Goal: Task Accomplishment & Management: Use online tool/utility

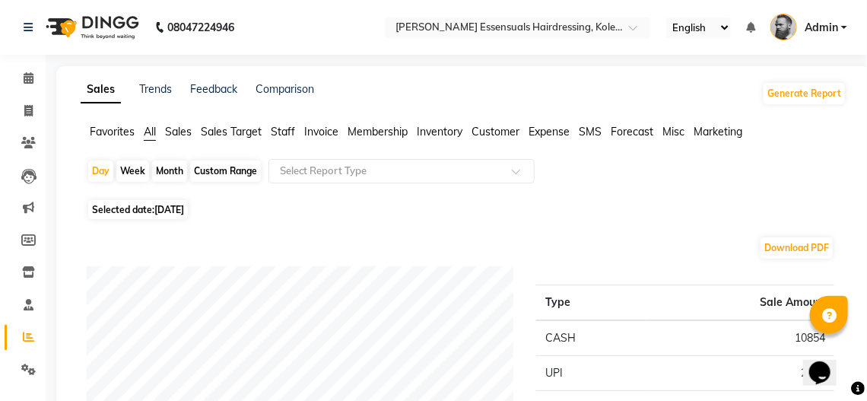
click at [132, 172] on div "Week" at bounding box center [132, 171] width 33 height 21
select select "9"
select select "2025"
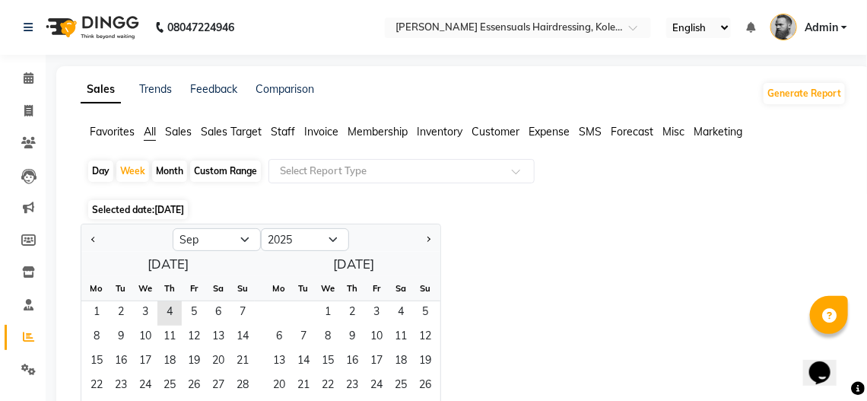
click at [102, 172] on div "Day" at bounding box center [100, 171] width 25 height 21
select select "9"
select select "2025"
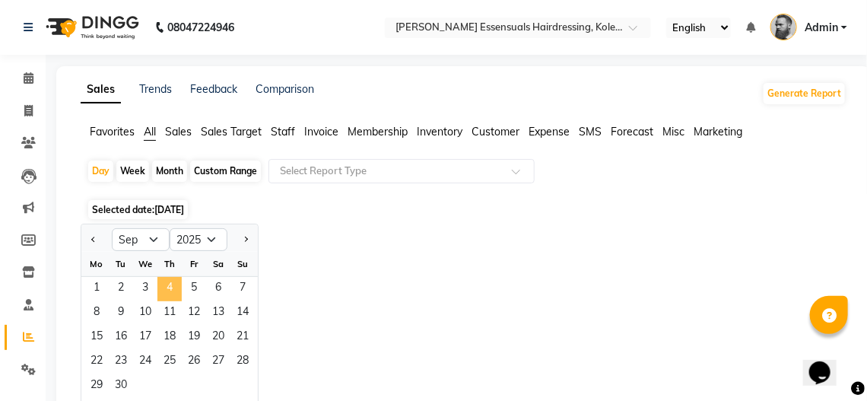
click at [163, 281] on span "4" at bounding box center [169, 289] width 24 height 24
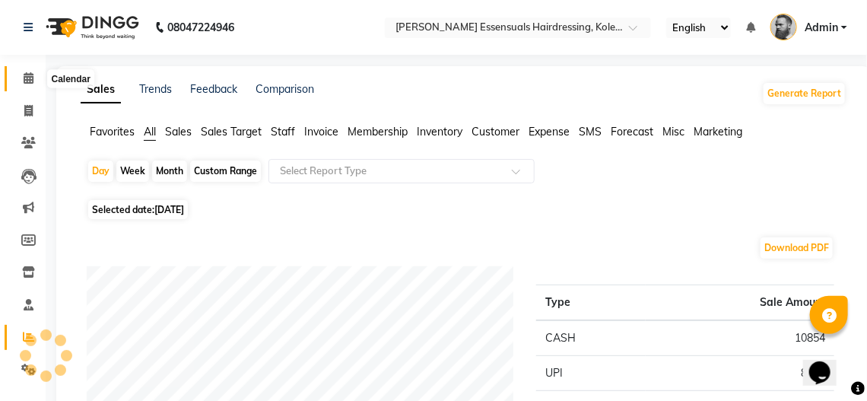
click at [26, 76] on icon at bounding box center [29, 77] width 10 height 11
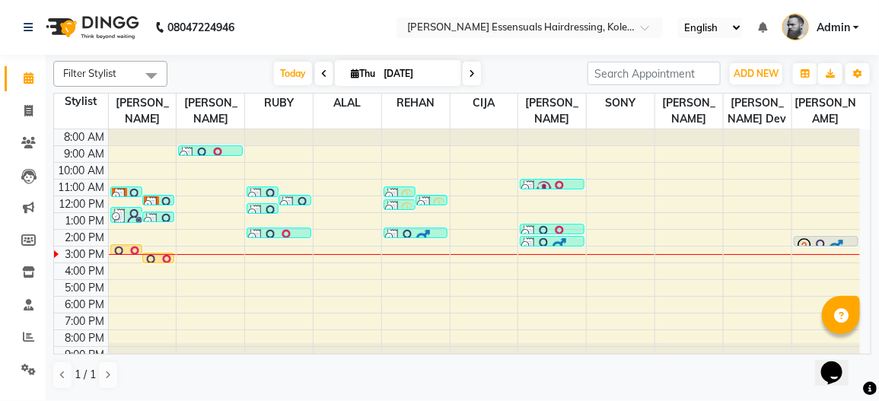
click at [839, 239] on img at bounding box center [835, 246] width 15 height 15
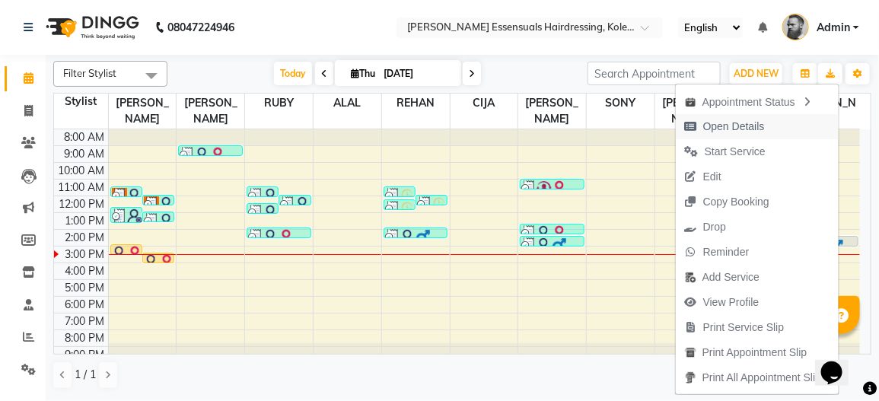
click at [742, 129] on span "Open Details" at bounding box center [734, 127] width 62 height 16
select select "7"
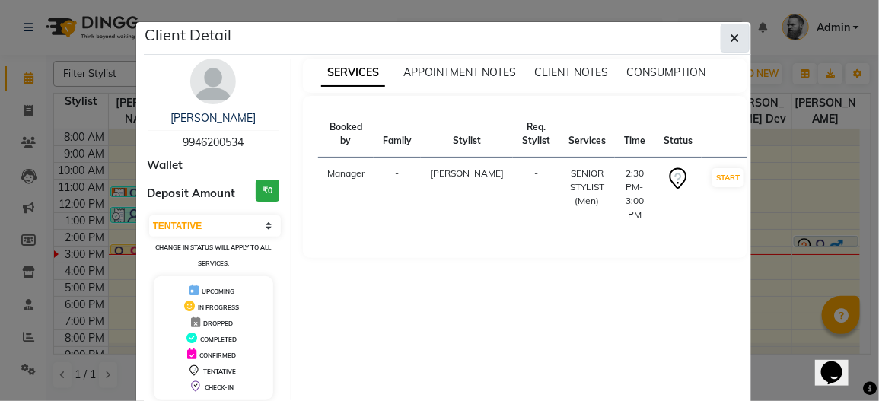
click at [730, 38] on icon "button" at bounding box center [734, 38] width 9 height 12
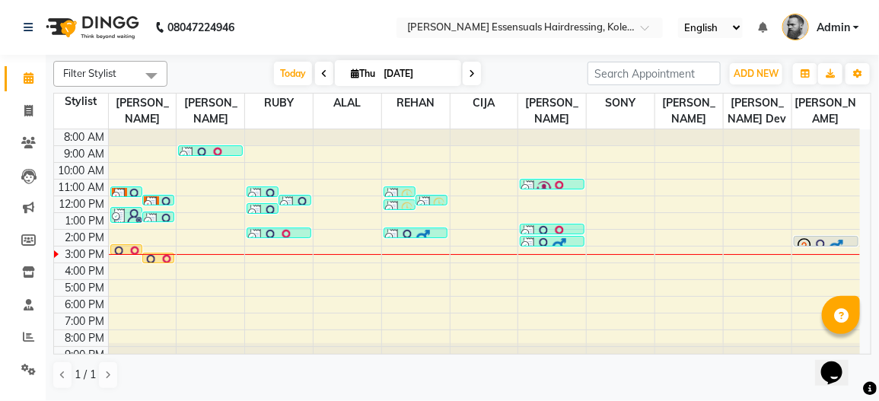
click at [159, 256] on img at bounding box center [166, 261] width 15 height 15
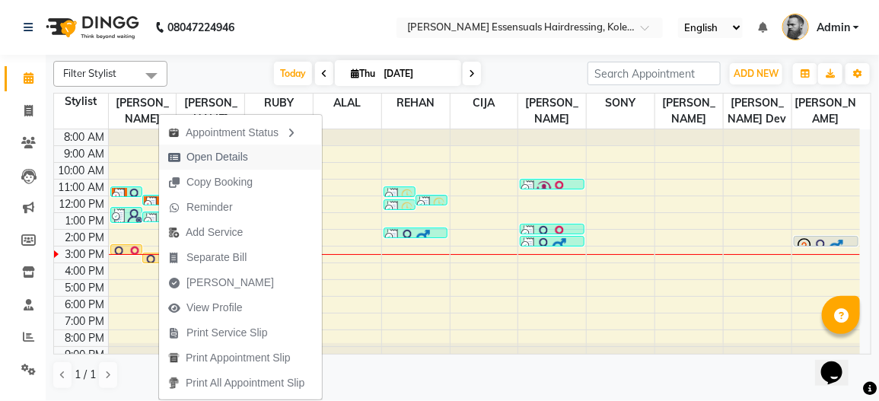
click at [219, 157] on span "Open Details" at bounding box center [217, 157] width 62 height 16
select select "1"
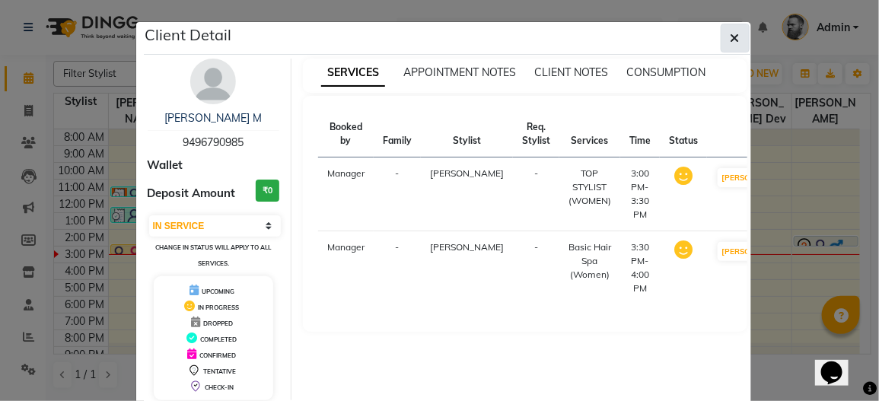
click at [730, 40] on icon "button" at bounding box center [734, 38] width 9 height 12
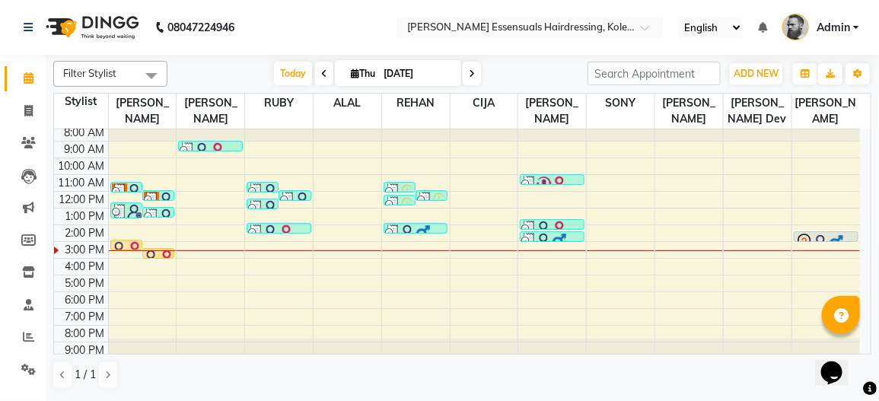
click at [866, 389] on icon at bounding box center [870, 389] width 14 height 14
click at [24, 372] on icon at bounding box center [28, 369] width 14 height 11
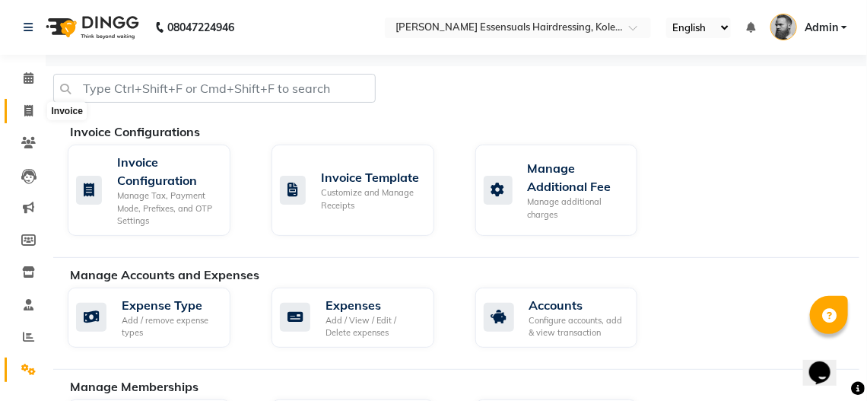
click at [30, 110] on icon at bounding box center [28, 110] width 8 height 11
select select "service"
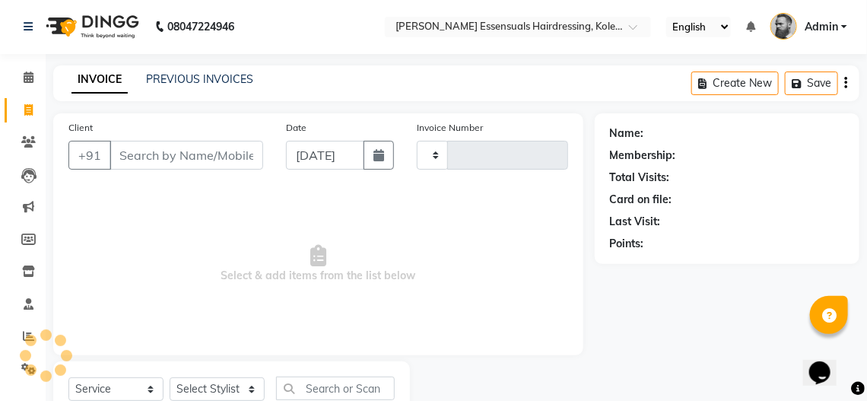
scroll to position [55, 0]
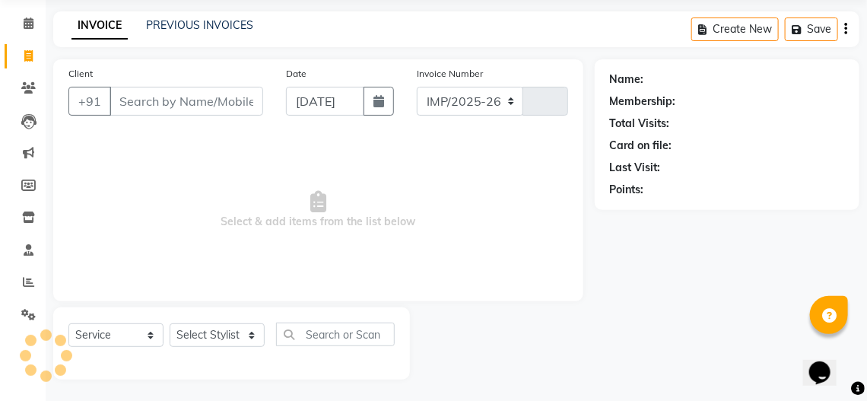
select select "8281"
type input "1341"
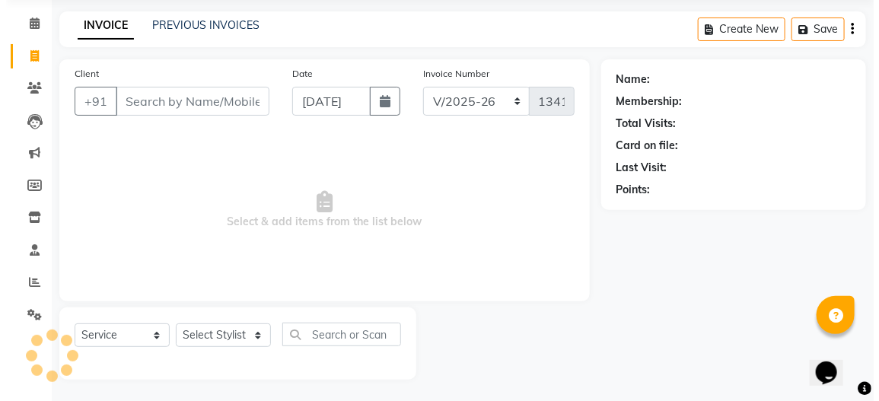
scroll to position [0, 0]
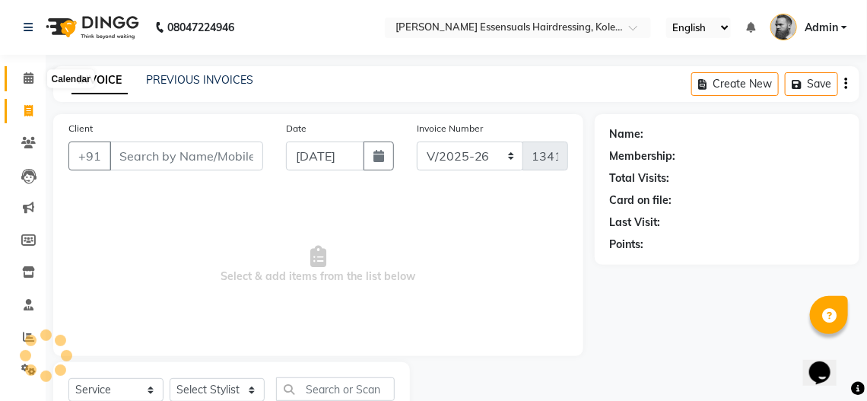
click at [26, 83] on icon at bounding box center [29, 77] width 10 height 11
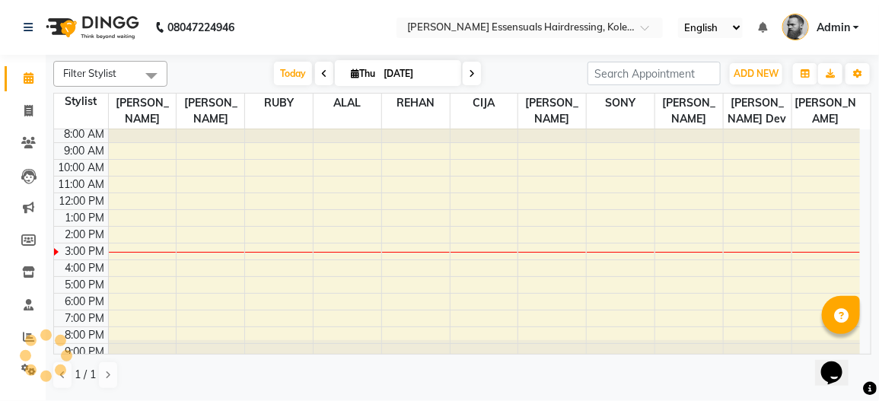
scroll to position [5, 0]
